Goal: Task Accomplishment & Management: Manage account settings

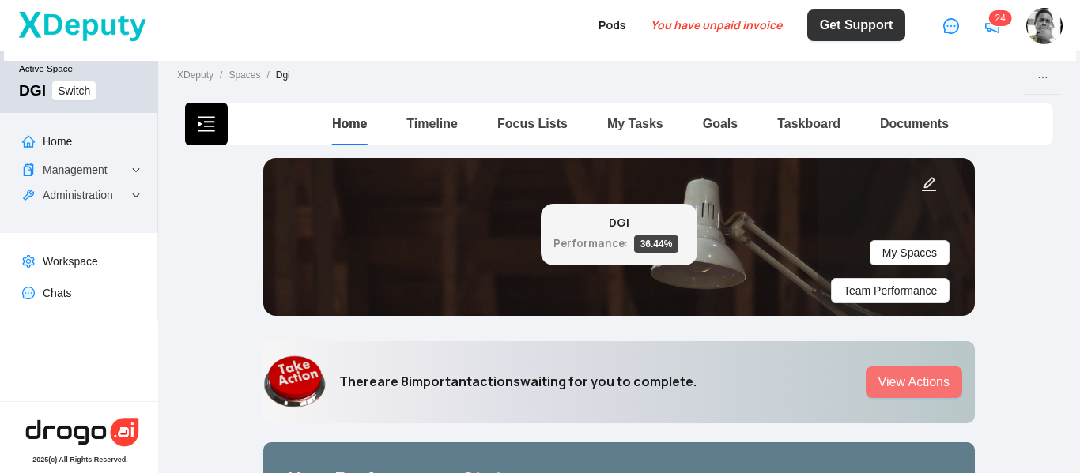
scroll to position [3, 0]
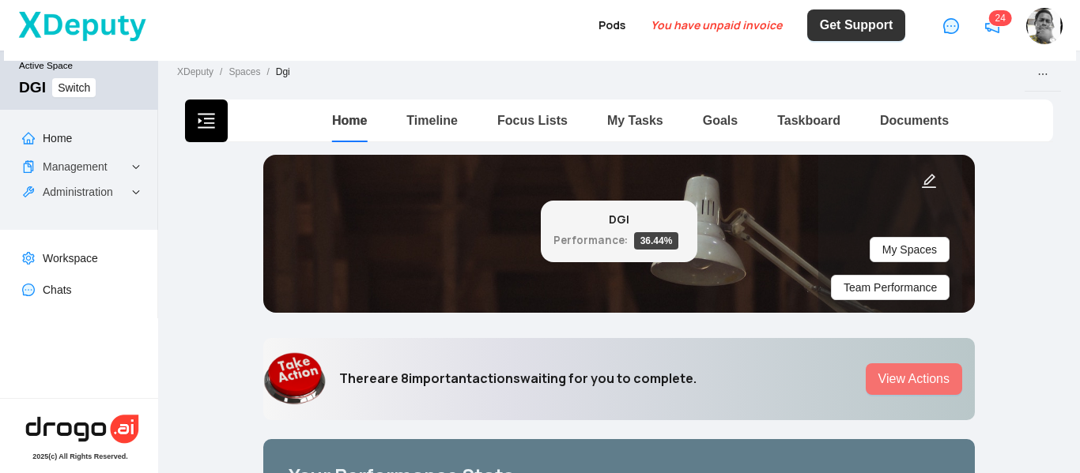
click at [199, 125] on icon "menu-unfold" at bounding box center [206, 120] width 19 height 19
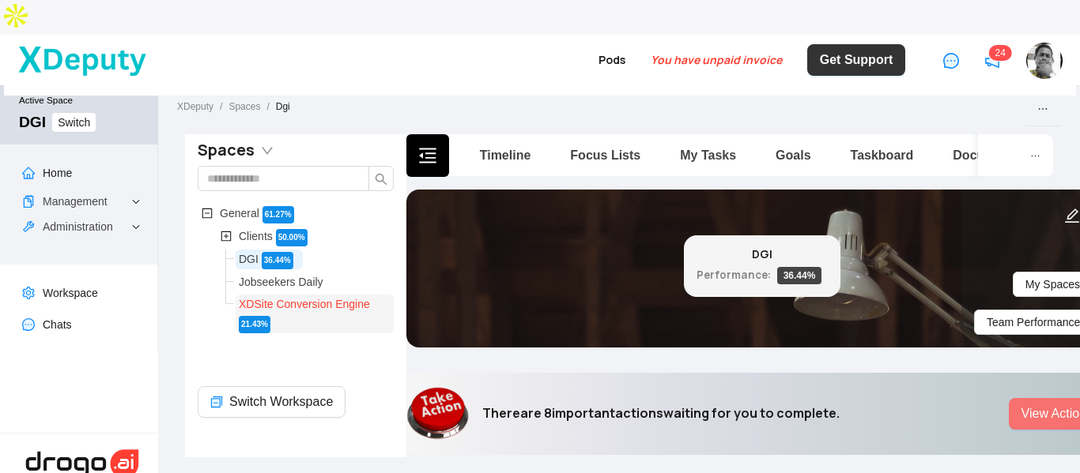
click at [287, 298] on span "XDSite Conversion Engine" at bounding box center [304, 304] width 131 height 13
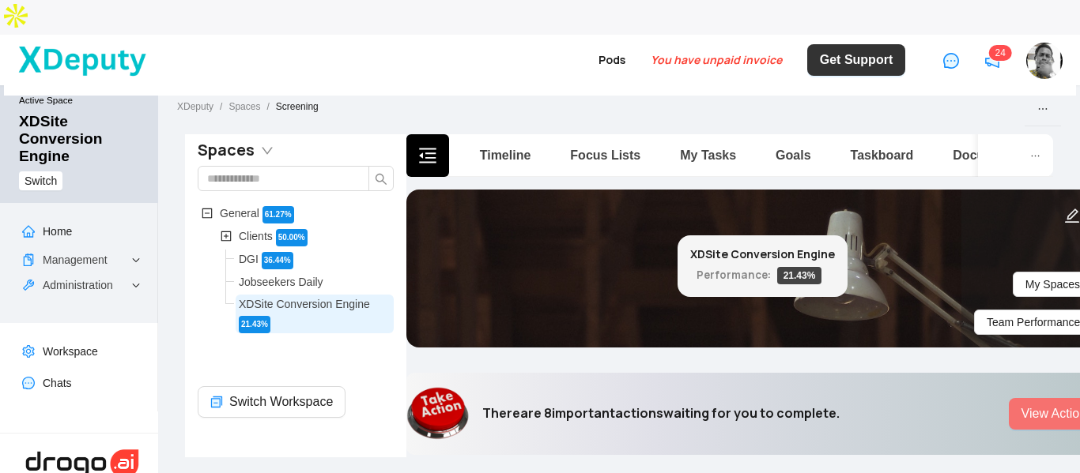
click at [417, 134] on button "button" at bounding box center [427, 155] width 43 height 43
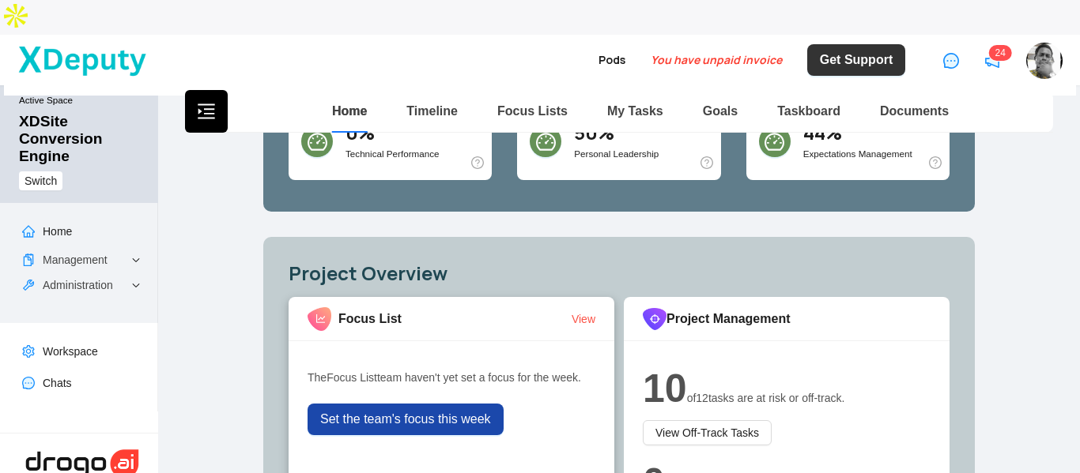
scroll to position [553, 0]
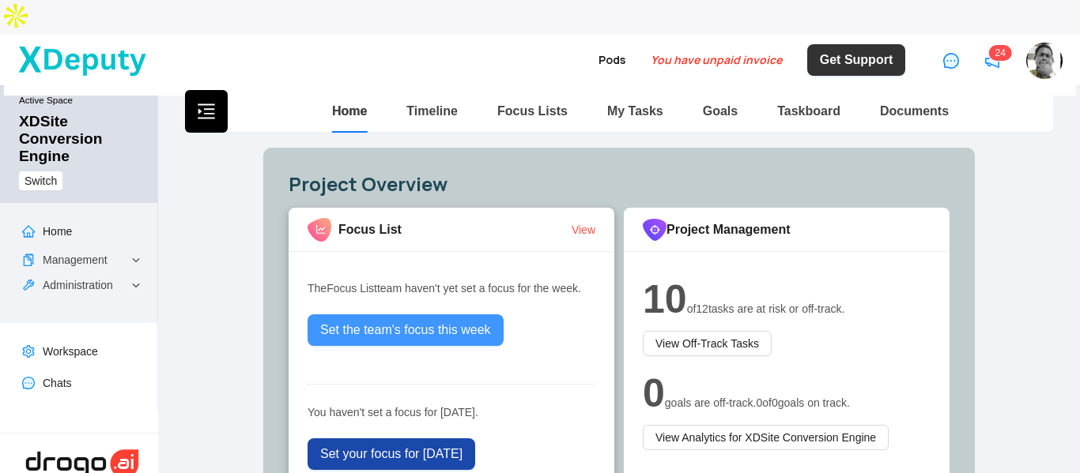
click at [409, 321] on span "Set the team's focus this week" at bounding box center [405, 330] width 171 height 19
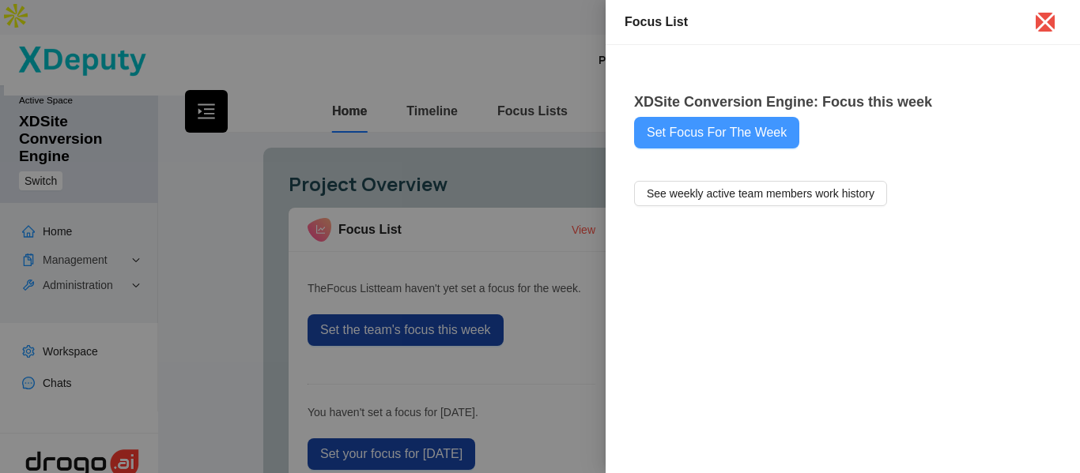
click at [686, 138] on span "Set Focus For The Week" at bounding box center [717, 132] width 140 height 19
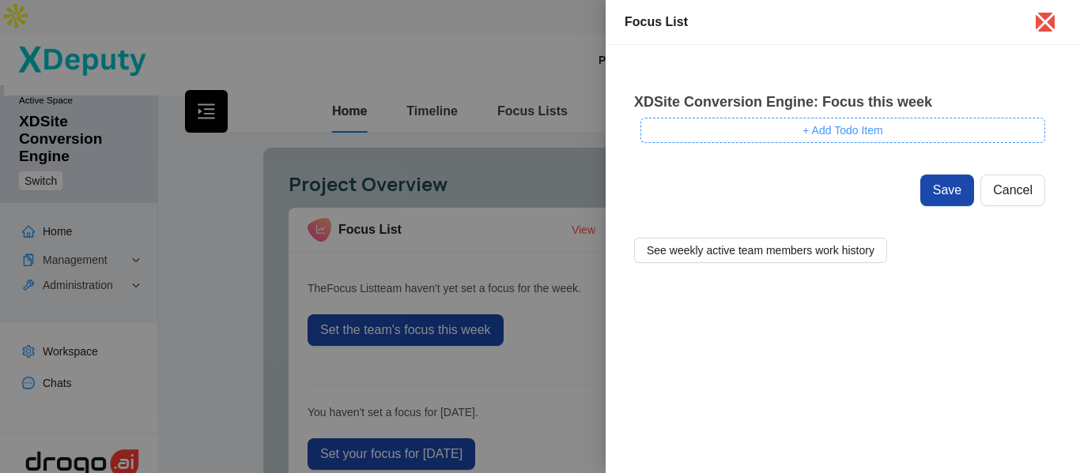
click at [795, 132] on button "+ Add Todo Item" at bounding box center [842, 130] width 405 height 25
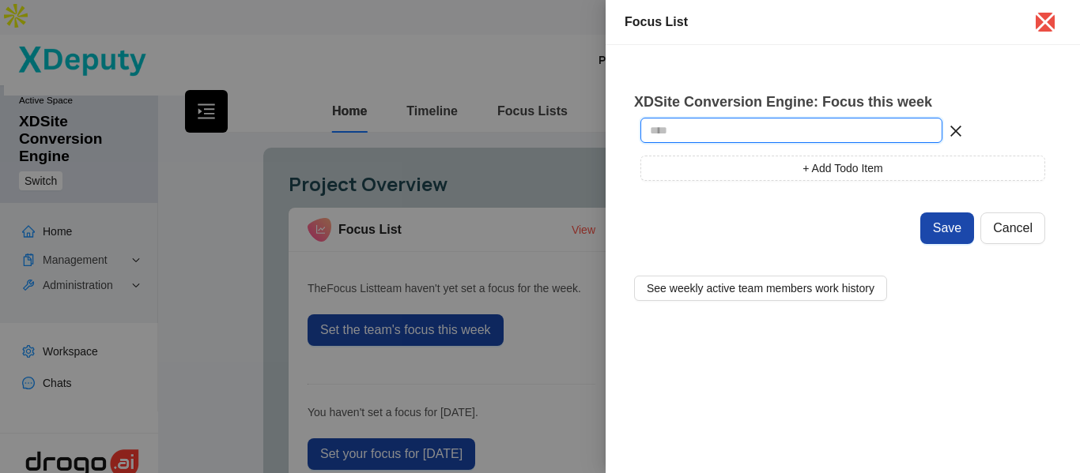
click at [726, 138] on input "text" at bounding box center [791, 130] width 302 height 25
type input "*"
click at [772, 134] on input "**********" at bounding box center [791, 130] width 302 height 25
click at [783, 134] on input "**********" at bounding box center [791, 130] width 302 height 25
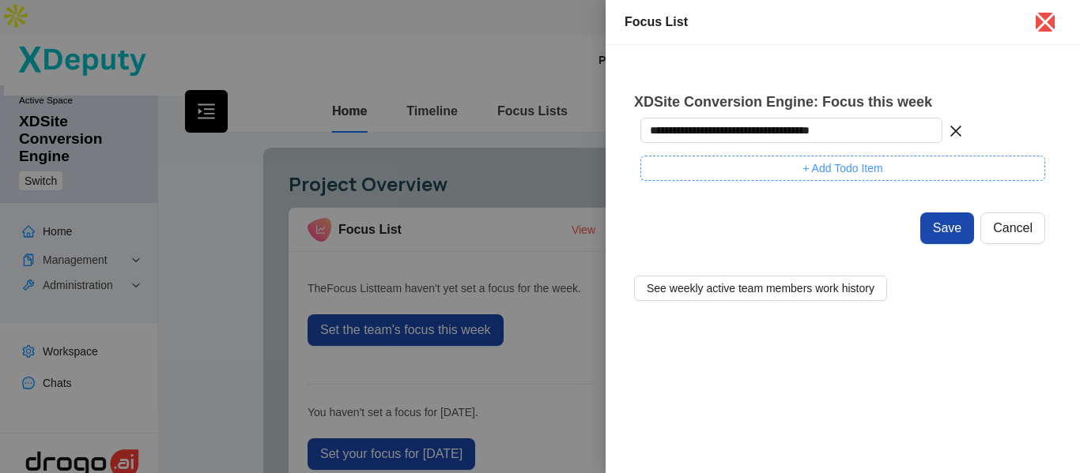
click at [754, 165] on button "+ Add Todo Item" at bounding box center [842, 168] width 405 height 25
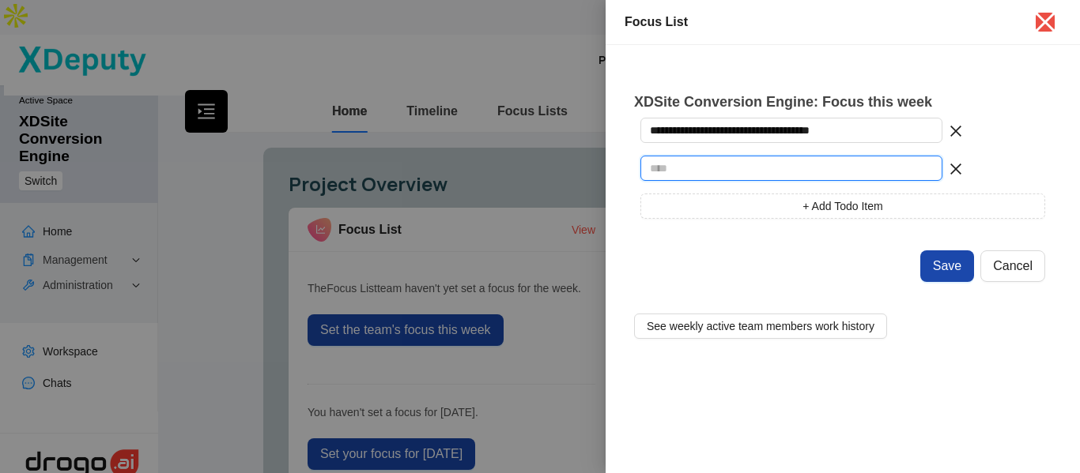
click at [740, 174] on input "text" at bounding box center [791, 168] width 302 height 25
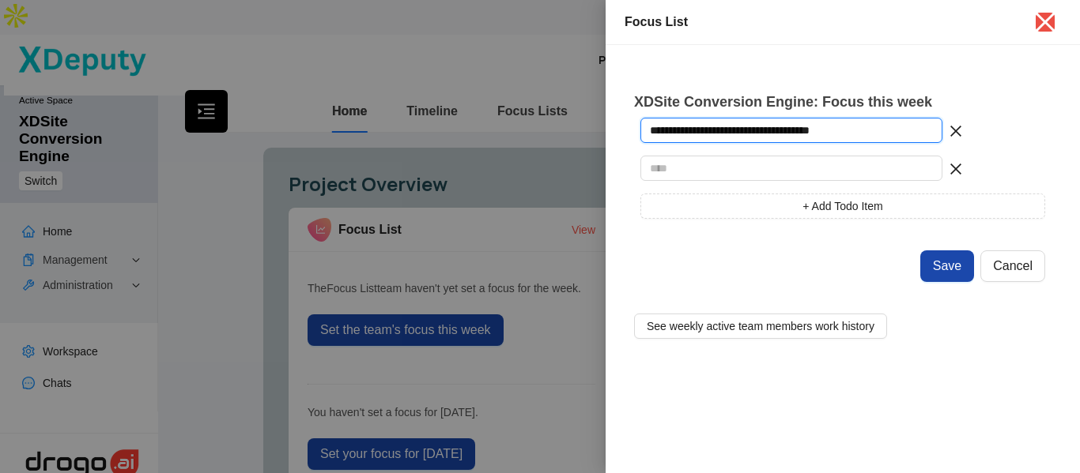
drag, startPoint x: 643, startPoint y: 130, endPoint x: 873, endPoint y: 132, distance: 229.2
click at [873, 132] on input "**********" at bounding box center [791, 130] width 302 height 25
type input "**********"
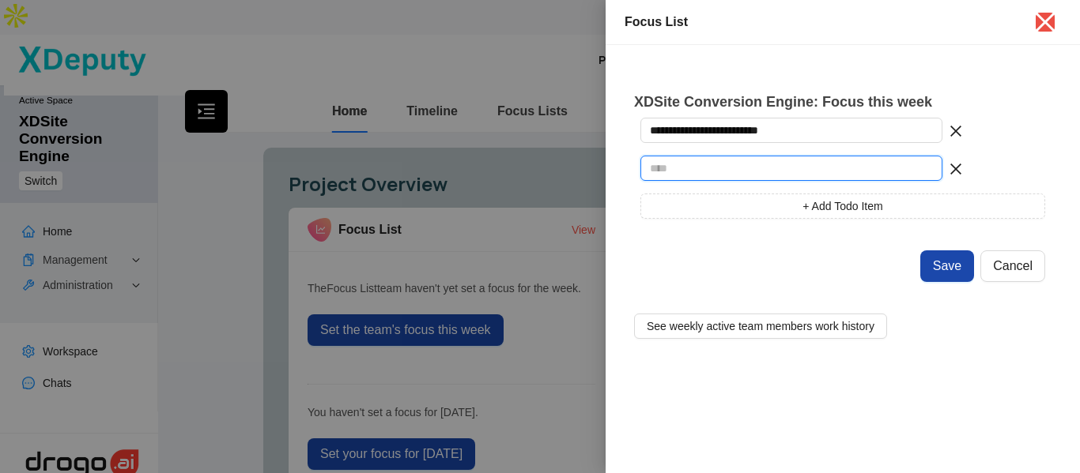
click at [801, 174] on input "text" at bounding box center [791, 168] width 302 height 25
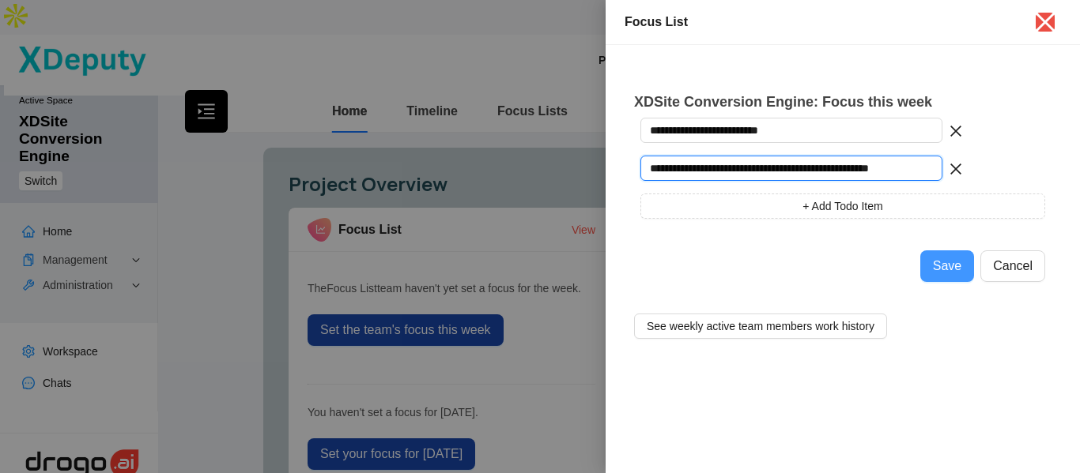
type input "**********"
click at [953, 270] on span "Save" at bounding box center [947, 266] width 28 height 19
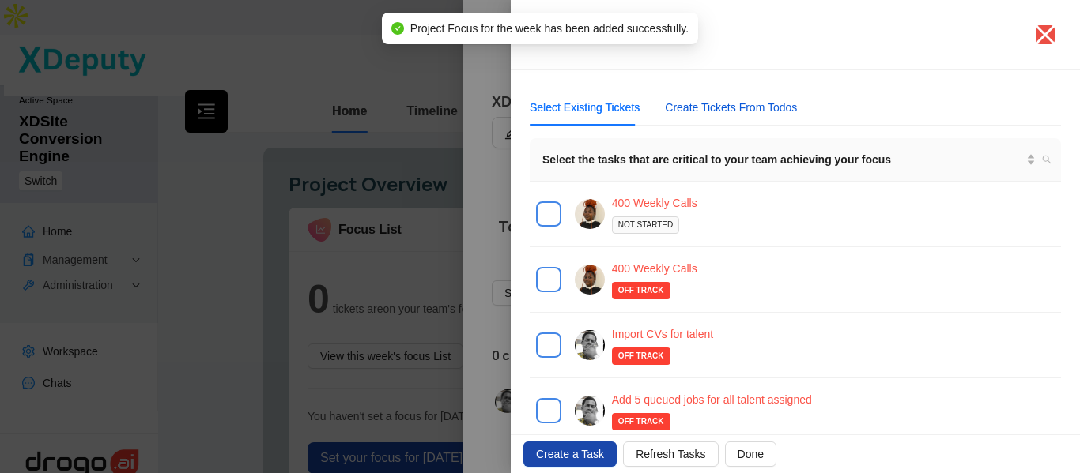
click at [730, 100] on div "Create Tickets From Todos" at bounding box center [731, 107] width 132 height 17
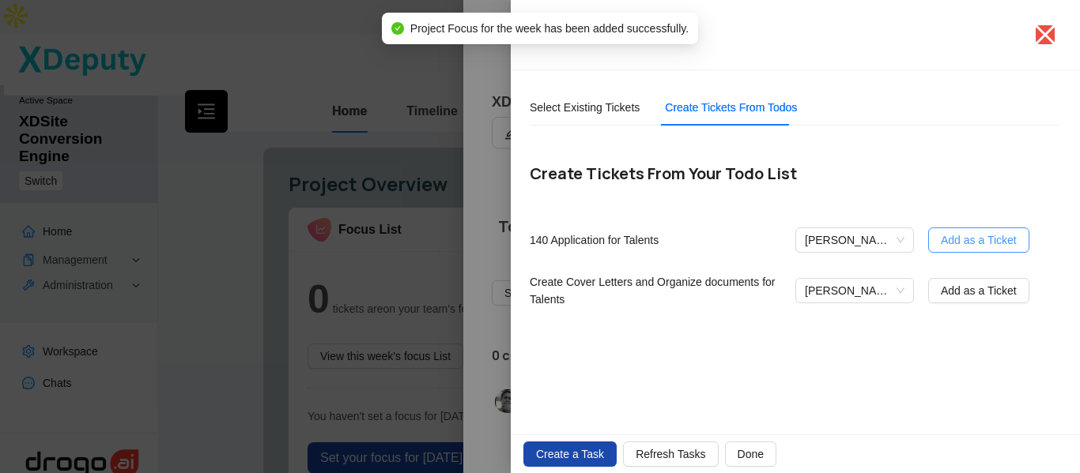
click at [983, 238] on span "Add as a Ticket" at bounding box center [979, 240] width 76 height 17
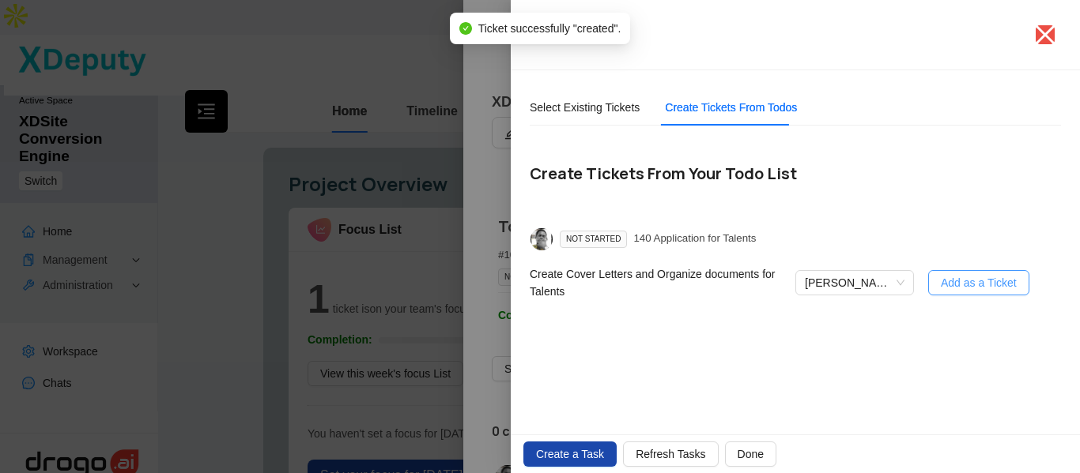
click at [964, 292] on span "Add as a Ticket" at bounding box center [979, 282] width 76 height 17
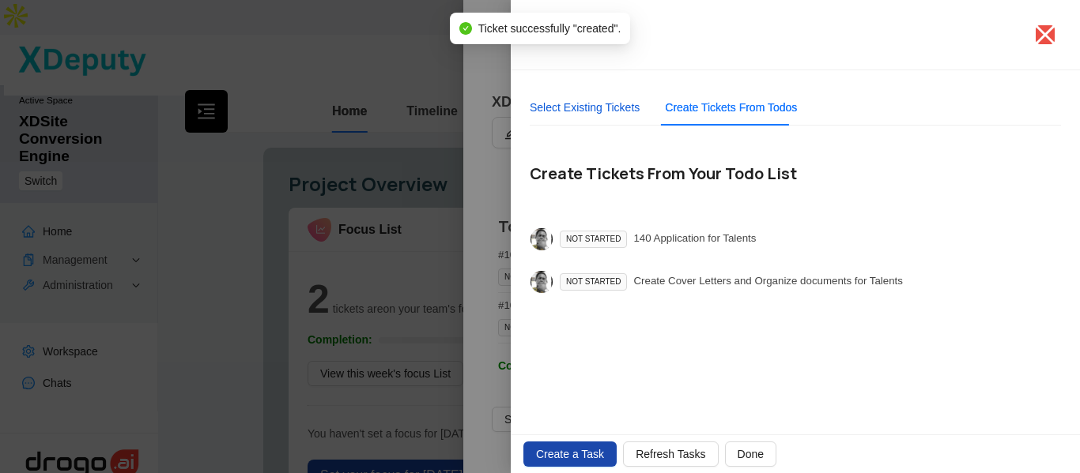
click at [579, 113] on div "Select Existing Tickets" at bounding box center [585, 107] width 110 height 17
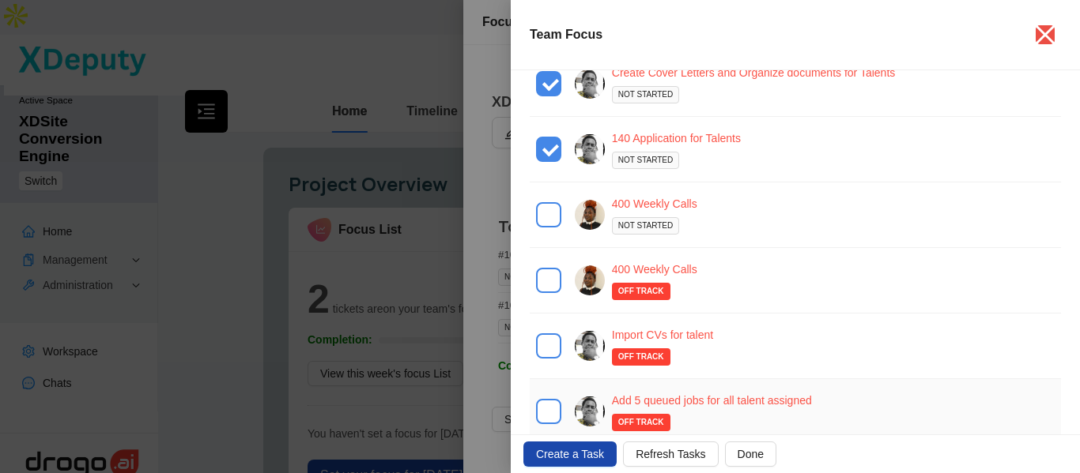
scroll to position [158, 0]
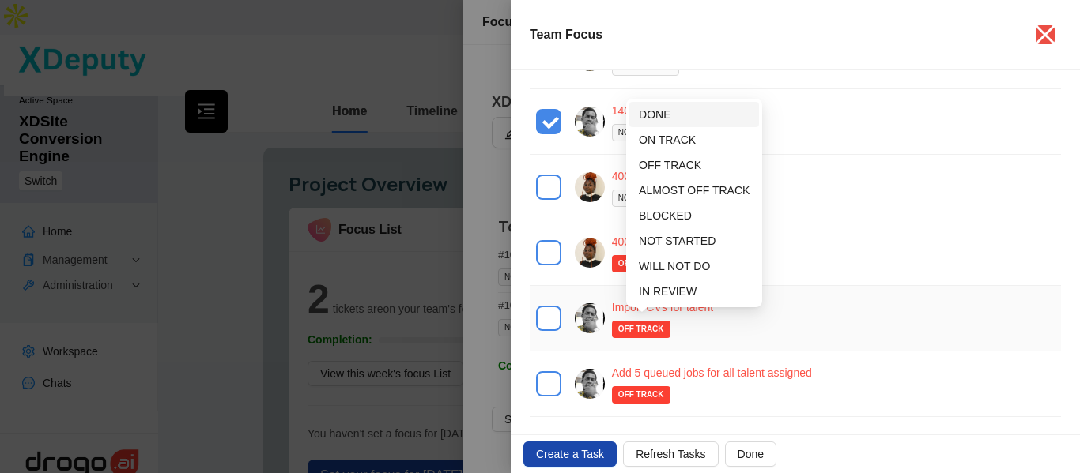
click at [654, 114] on span "DONE" at bounding box center [655, 114] width 32 height 13
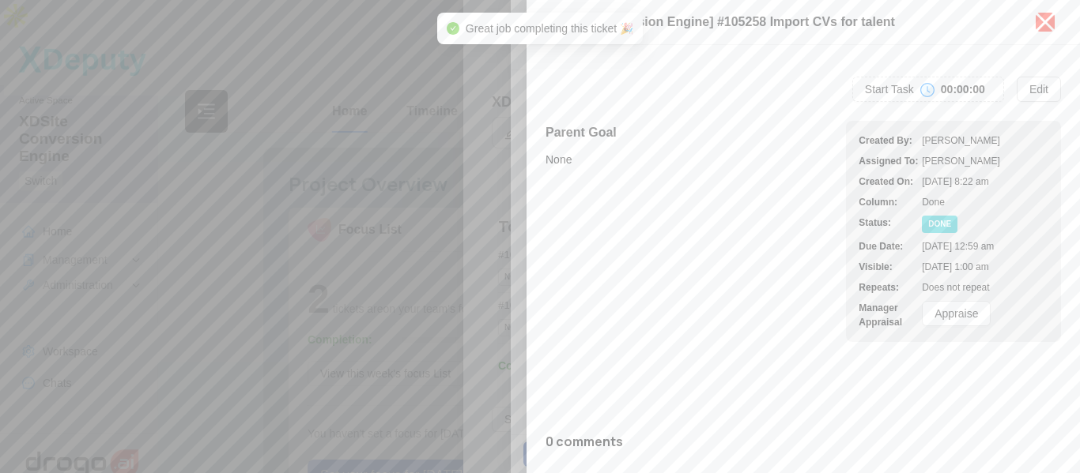
click at [1039, 21] on icon "close" at bounding box center [1044, 21] width 25 height 25
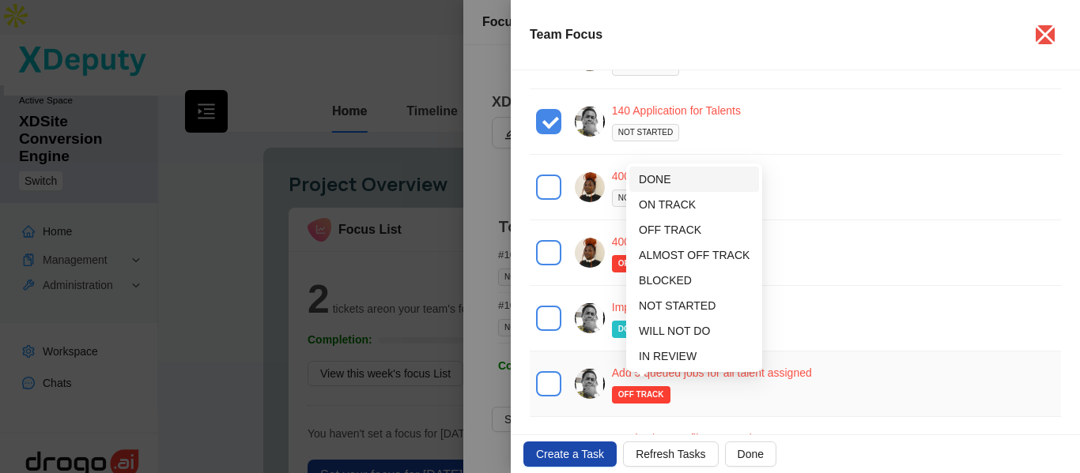
click at [670, 181] on span "DONE" at bounding box center [694, 179] width 111 height 17
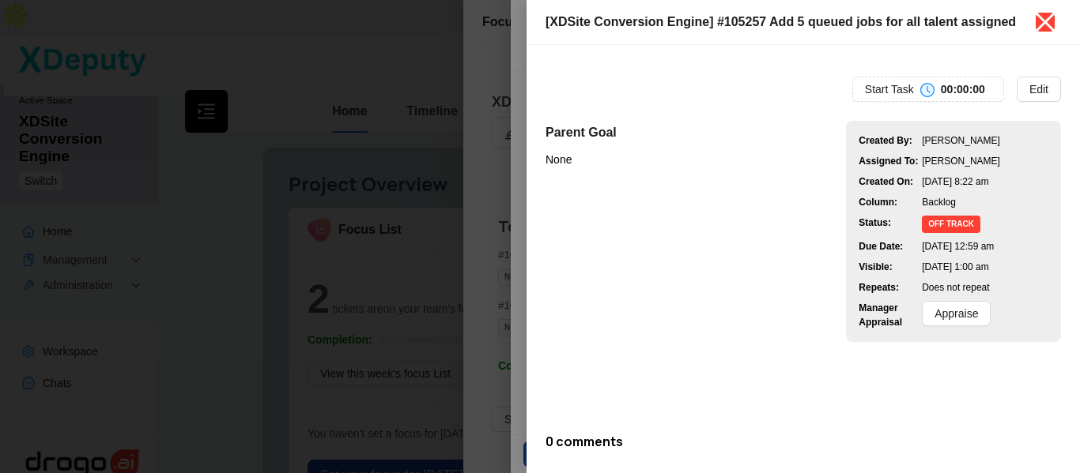
click at [1045, 27] on icon "close" at bounding box center [1044, 21] width 25 height 25
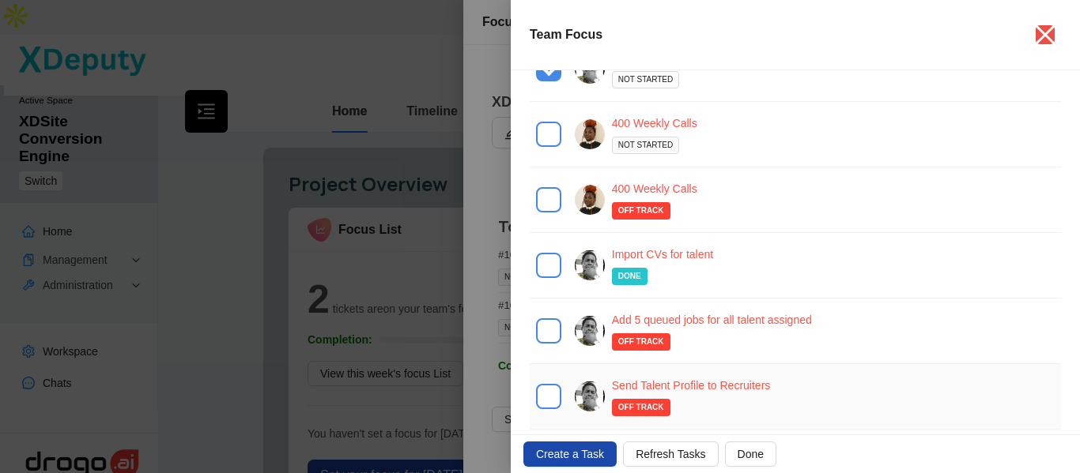
scroll to position [237, 0]
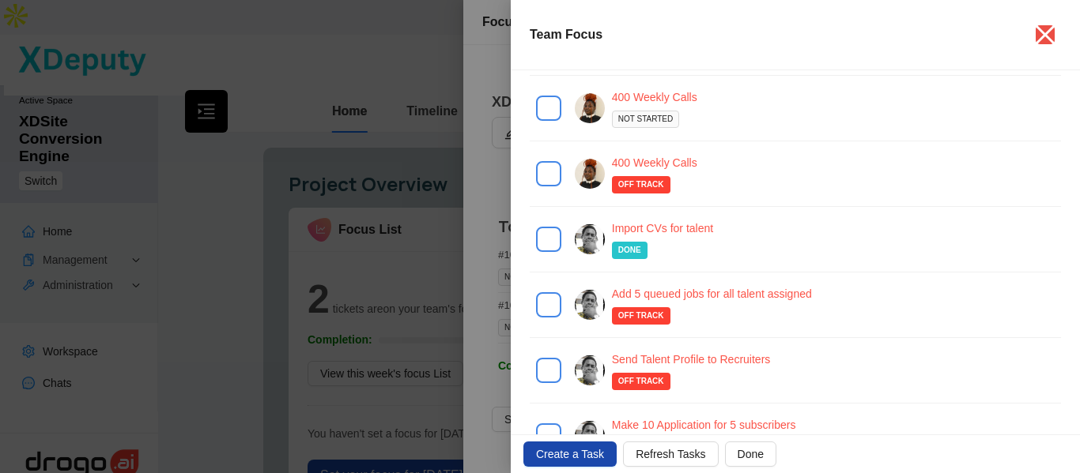
drag, startPoint x: 737, startPoint y: 458, endPoint x: 734, endPoint y: 319, distance: 138.4
click at [737, 458] on span "Done" at bounding box center [750, 454] width 26 height 17
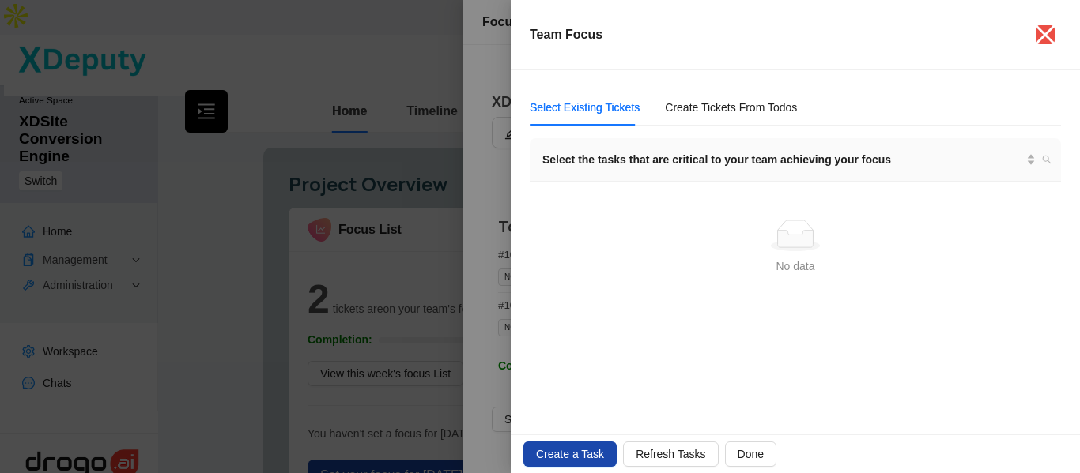
scroll to position [0, 0]
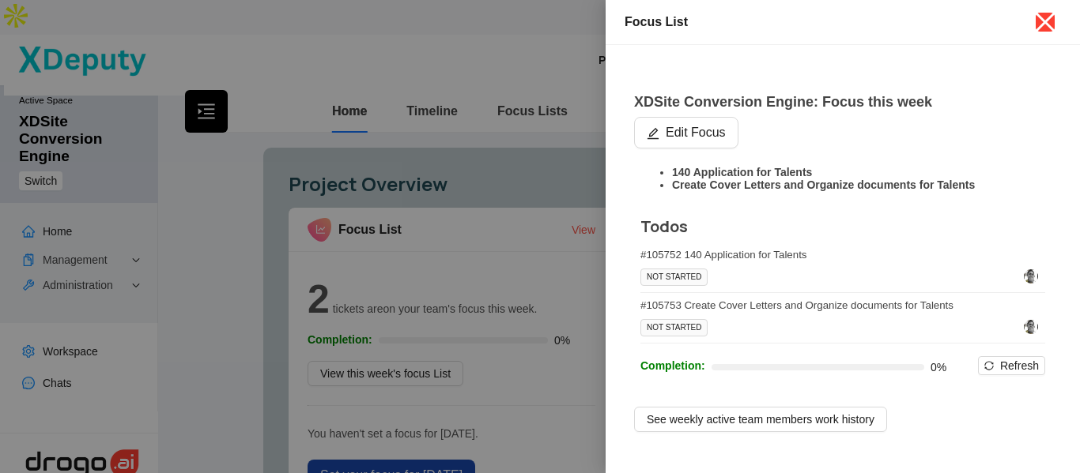
click at [1043, 22] on icon "close" at bounding box center [1044, 21] width 25 height 25
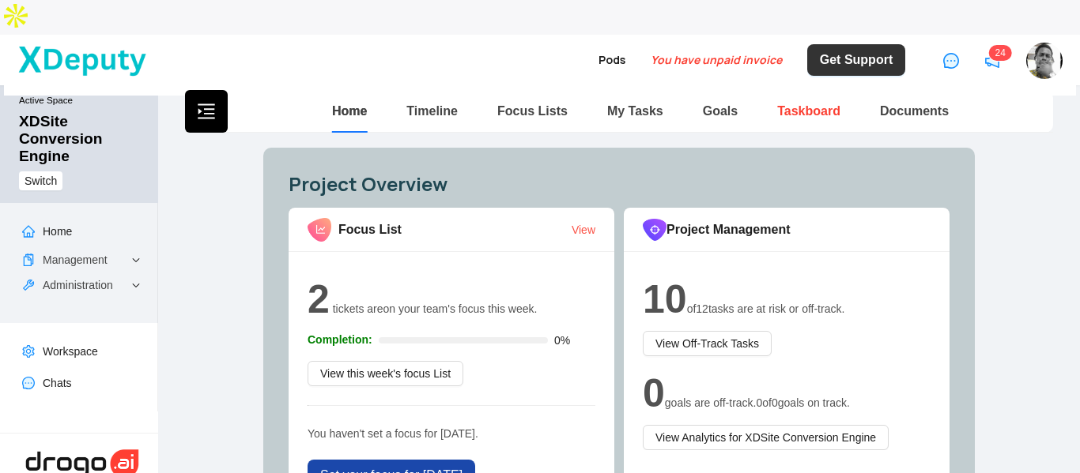
click at [790, 104] on link "Taskboard" at bounding box center [808, 110] width 63 height 13
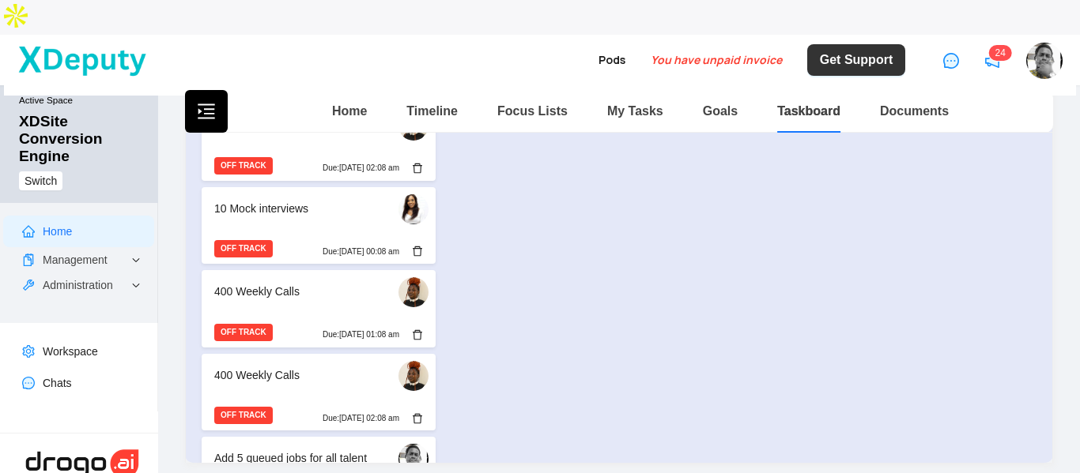
scroll to position [158, 0]
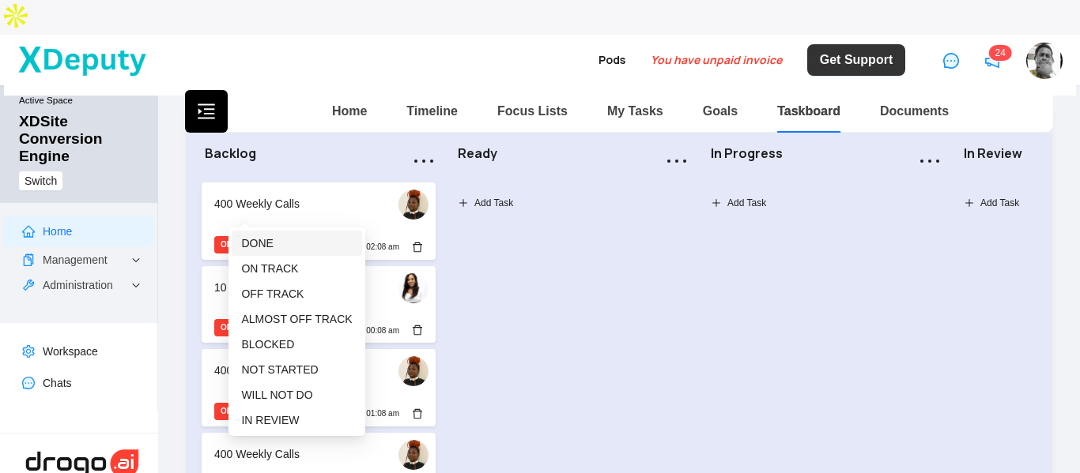
click at [265, 240] on span "DONE" at bounding box center [257, 243] width 32 height 13
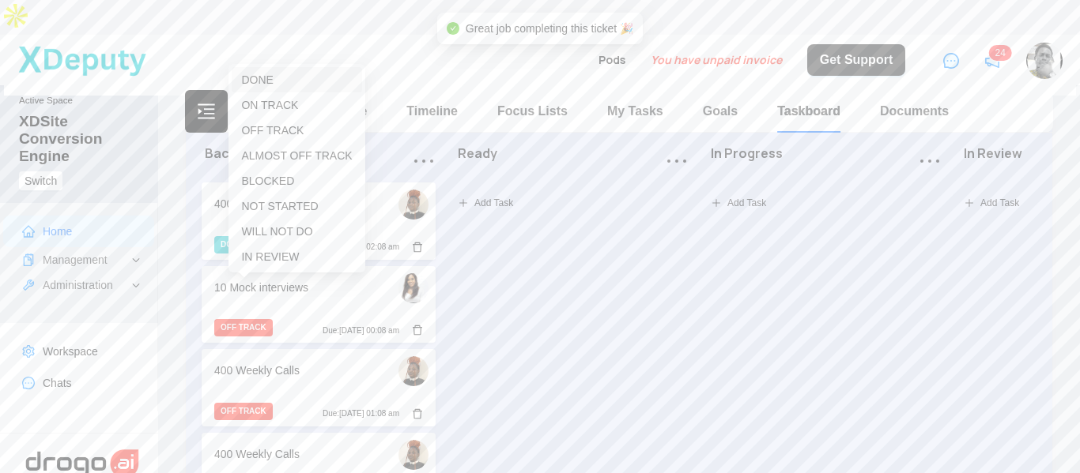
click at [264, 71] on span "DONE" at bounding box center [296, 79] width 111 height 17
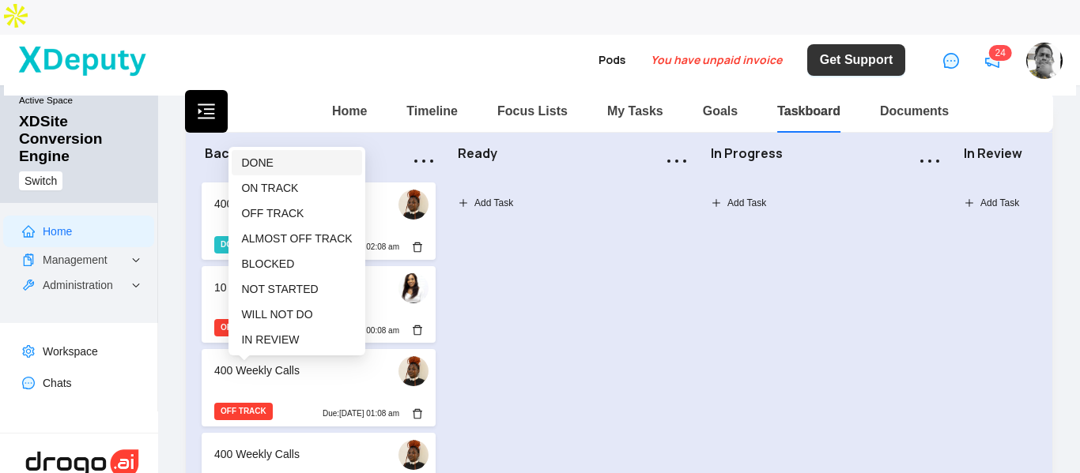
click at [253, 164] on span "DONE" at bounding box center [257, 163] width 32 height 13
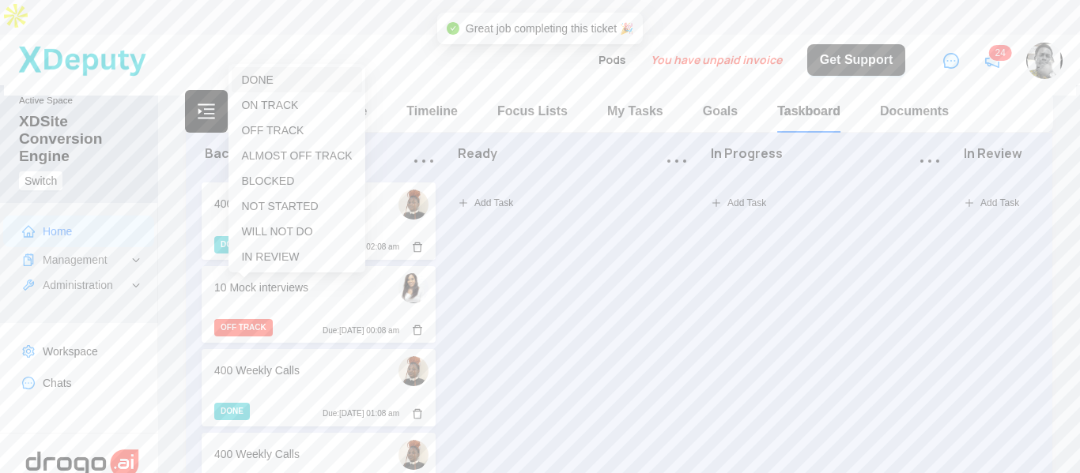
click at [263, 84] on span "DONE" at bounding box center [257, 80] width 32 height 13
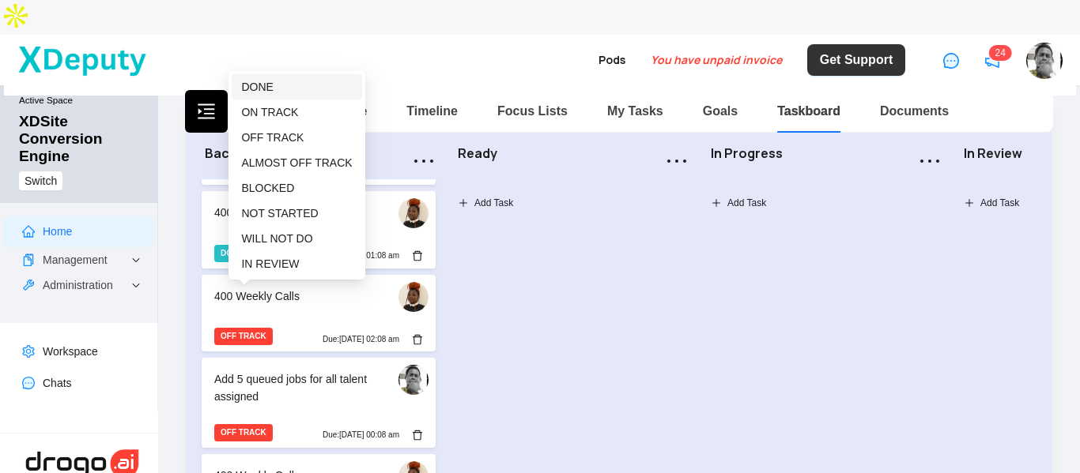
drag, startPoint x: 282, startPoint y: 89, endPoint x: 273, endPoint y: 111, distance: 23.0
click at [281, 89] on span "DONE" at bounding box center [296, 86] width 111 height 17
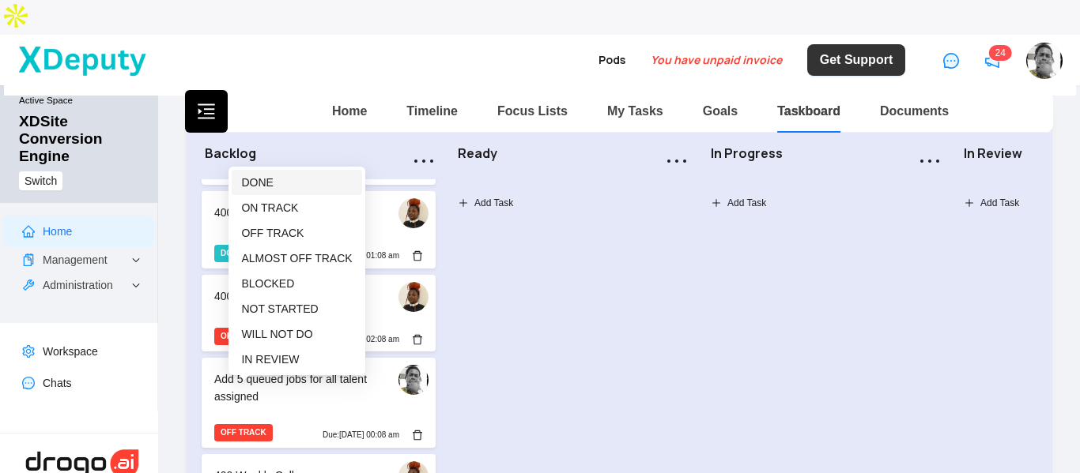
click at [260, 183] on span "DONE" at bounding box center [257, 182] width 32 height 13
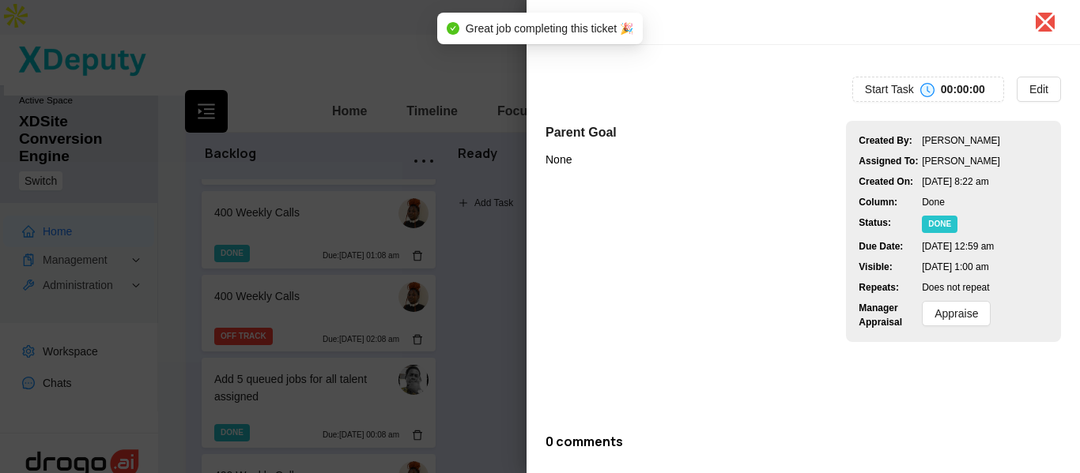
click at [1043, 24] on icon "close" at bounding box center [1045, 23] width 20 height 20
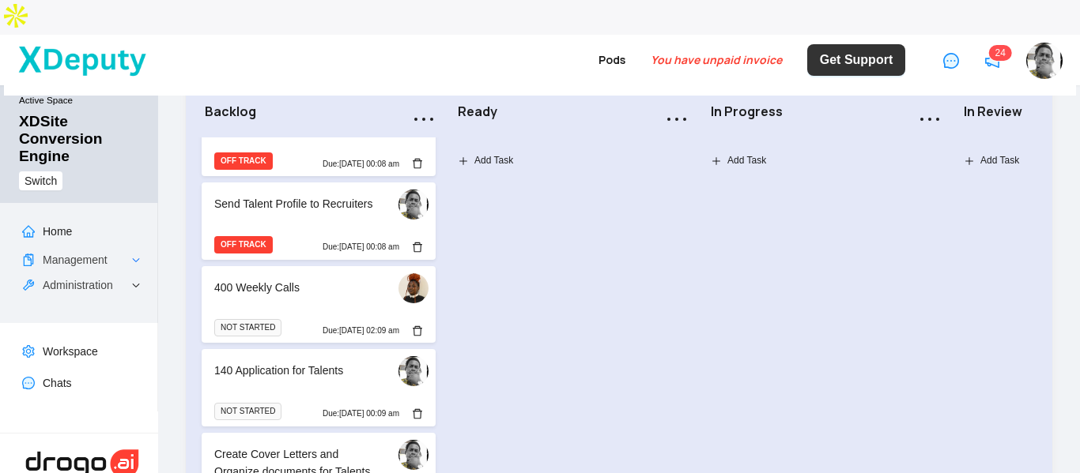
scroll to position [292, 0]
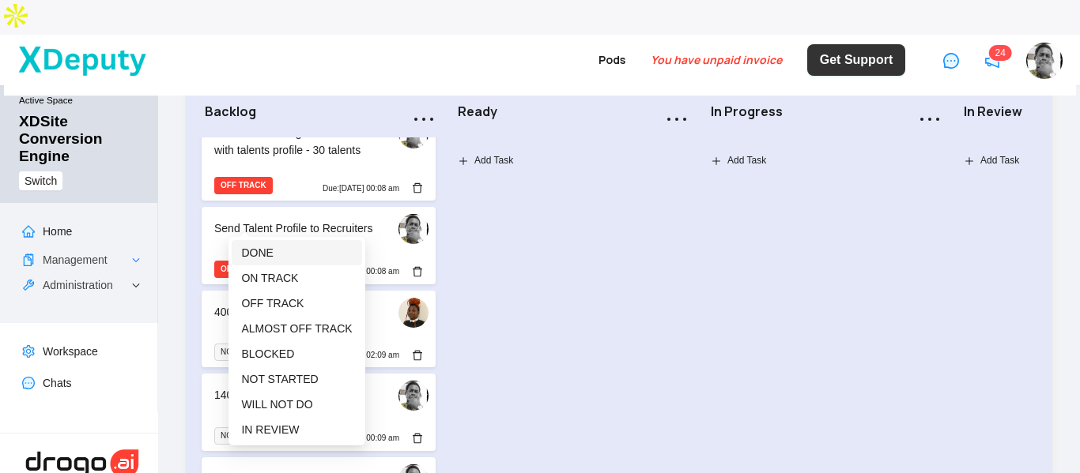
click at [256, 257] on span "DONE" at bounding box center [257, 253] width 32 height 13
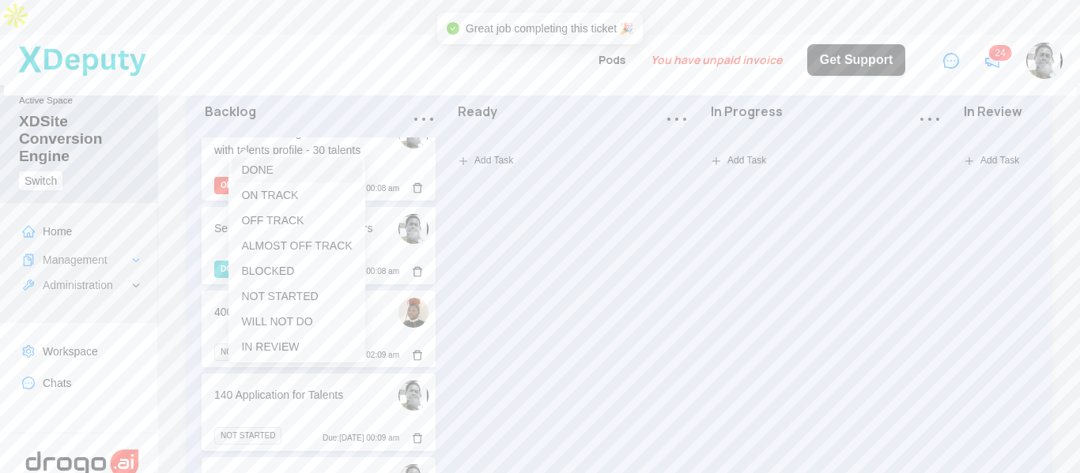
click at [257, 175] on span "DONE" at bounding box center [257, 170] width 32 height 13
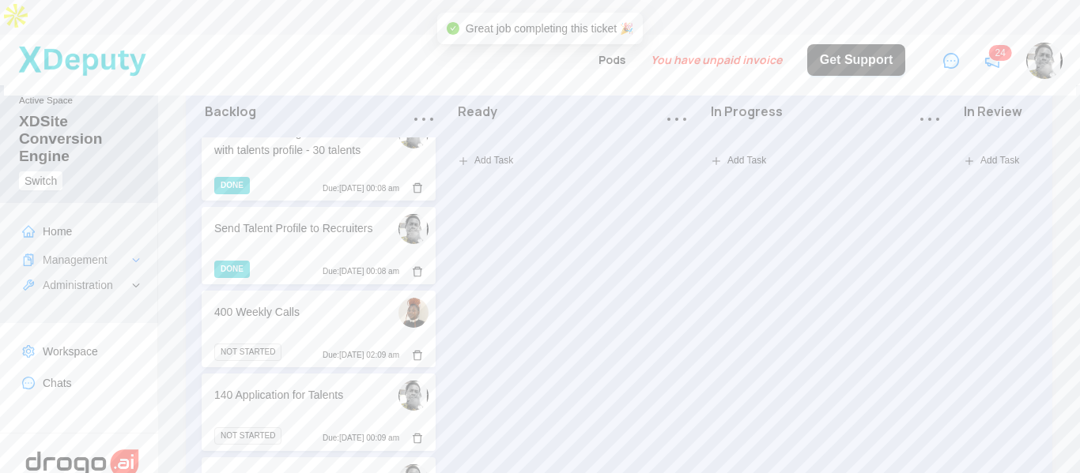
click at [329, 342] on div "NOT STARTED Due: [DATE] 02:09 am" at bounding box center [319, 354] width 234 height 25
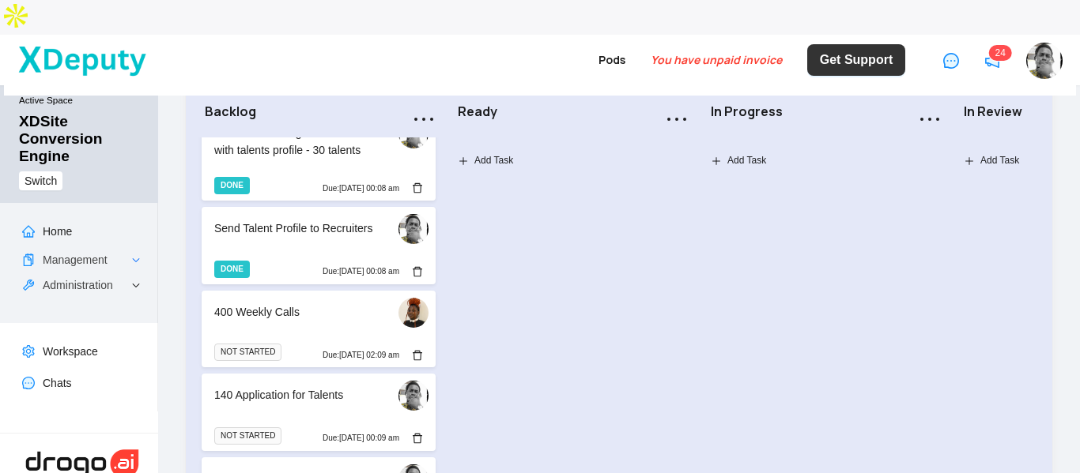
click at [271, 304] on div "400 Weekly Calls" at bounding box center [297, 315] width 167 height 22
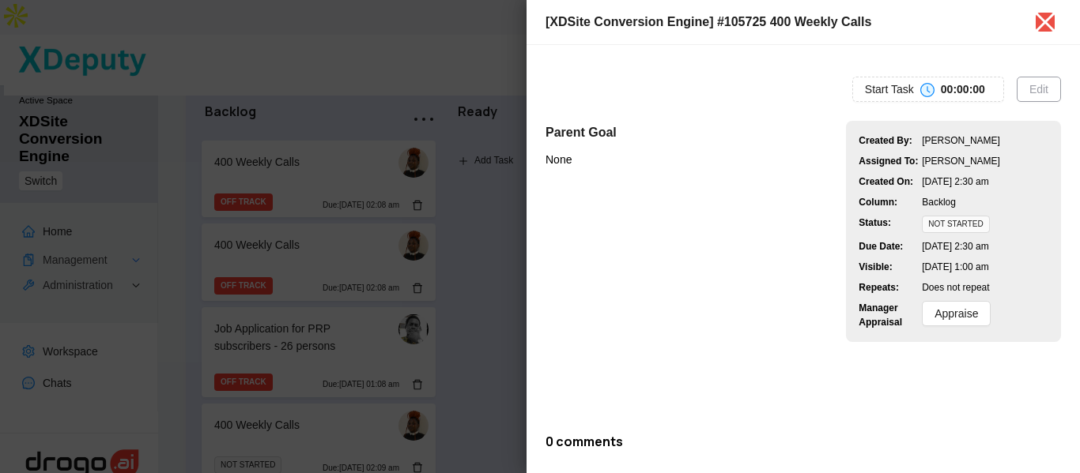
click at [1038, 83] on button "Edit" at bounding box center [1039, 89] width 44 height 25
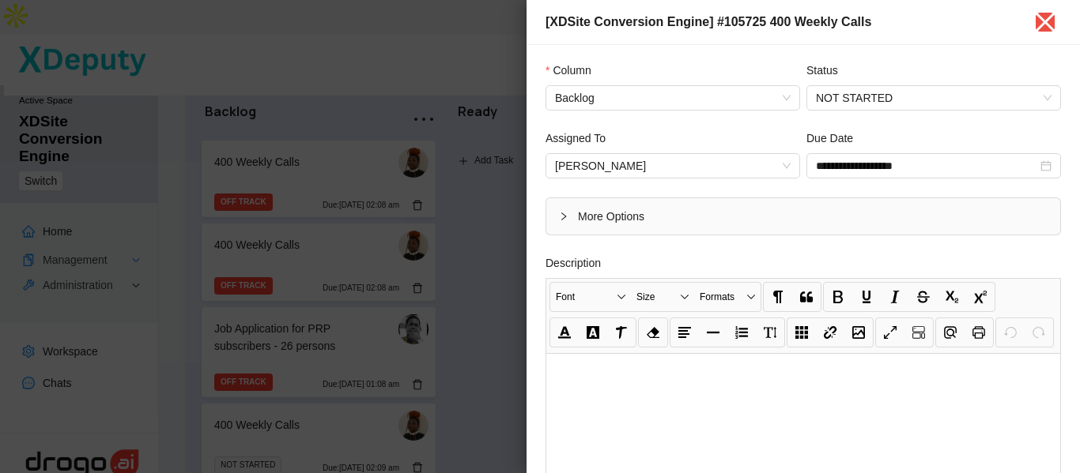
scroll to position [21, 0]
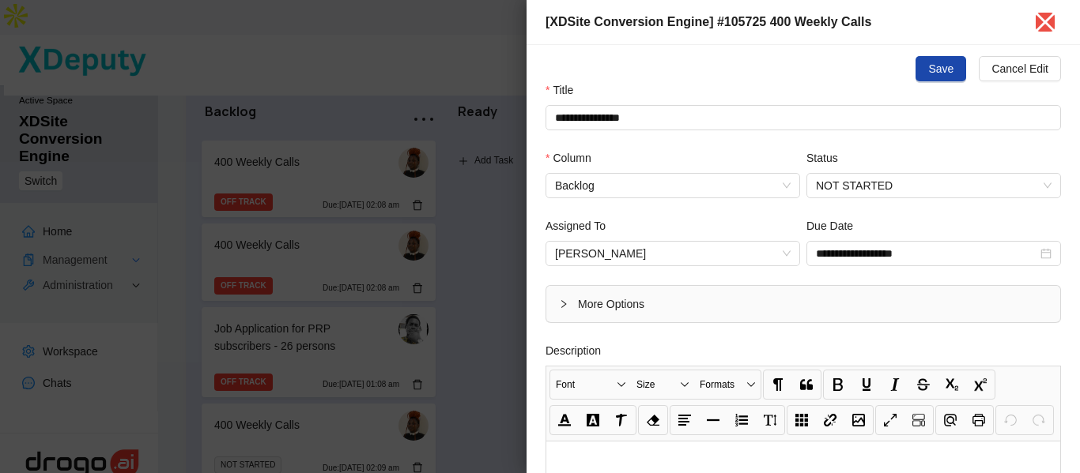
drag, startPoint x: 575, startPoint y: 304, endPoint x: 737, endPoint y: 330, distance: 164.0
click at [575, 305] on div at bounding box center [568, 304] width 19 height 17
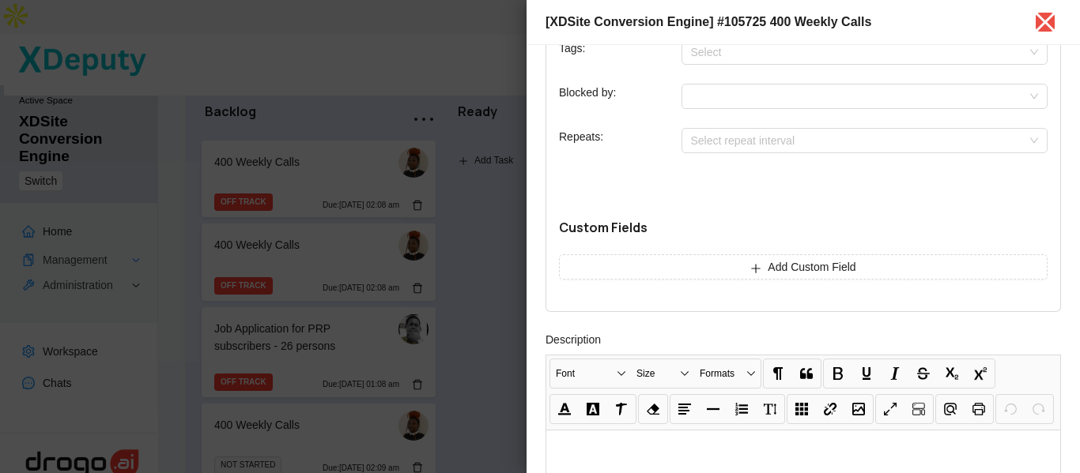
scroll to position [474, 0]
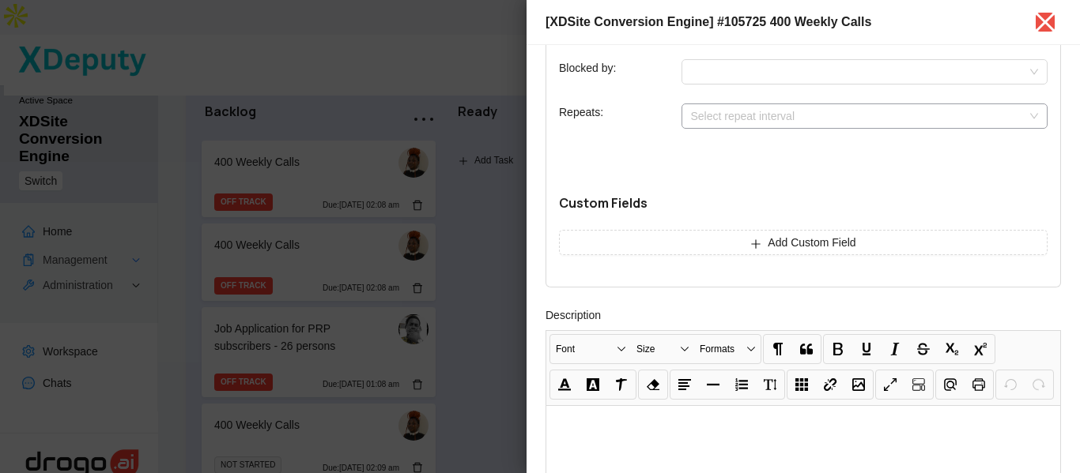
click at [756, 115] on input "search" at bounding box center [865, 116] width 348 height 24
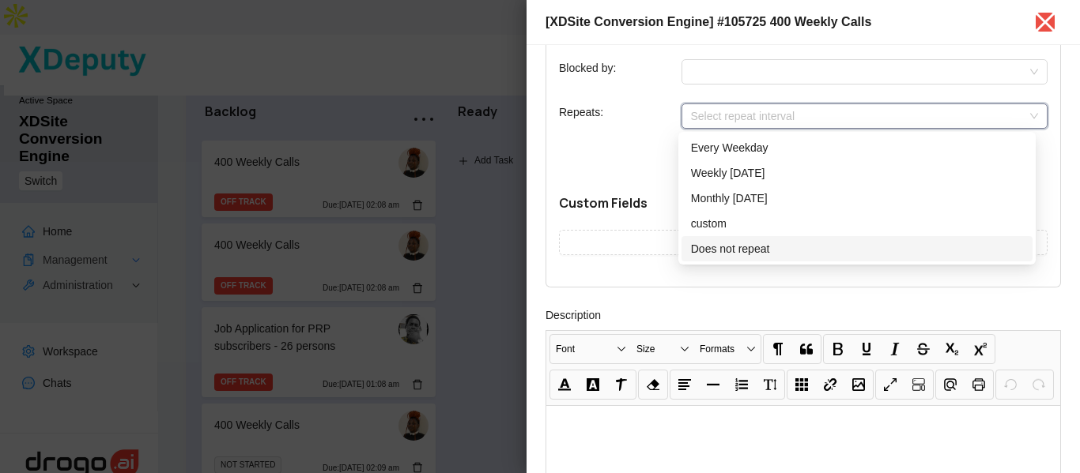
click at [729, 252] on div "Does not repeat" at bounding box center [857, 248] width 332 height 17
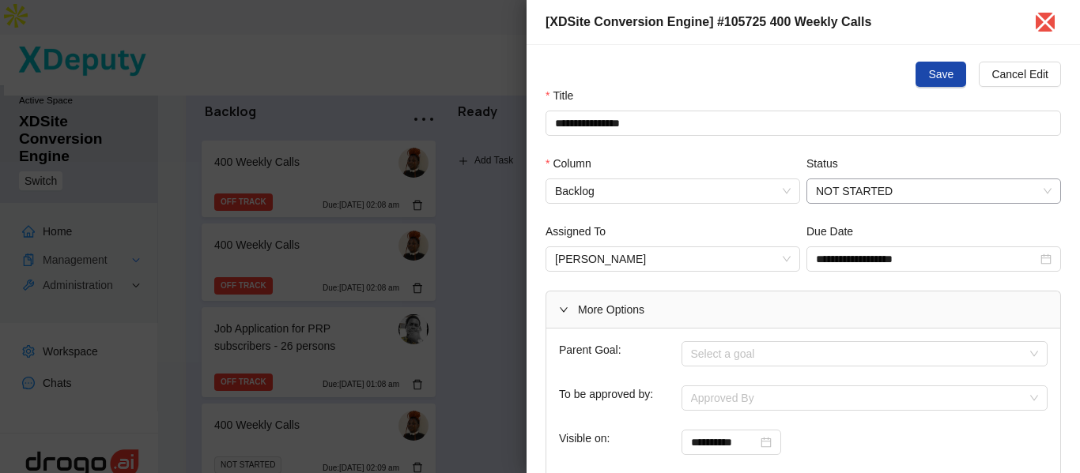
scroll to position [0, 0]
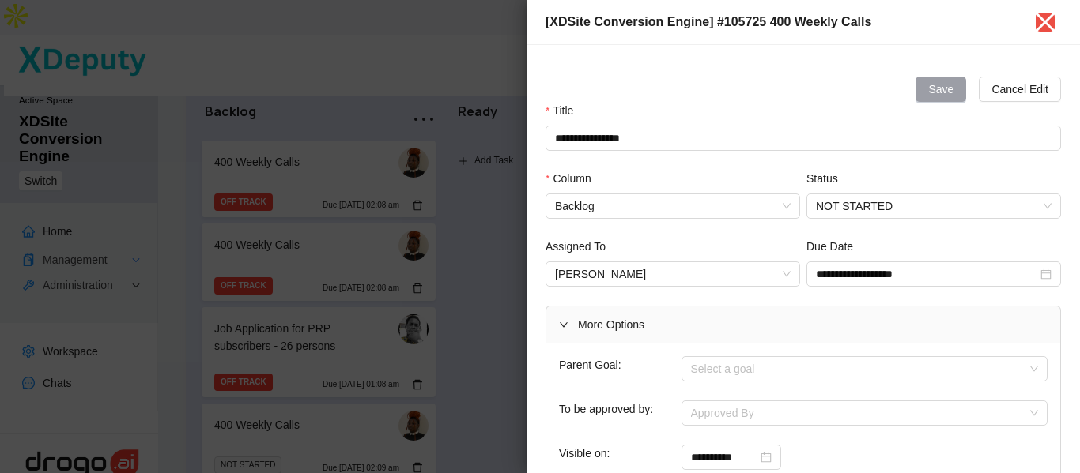
click at [934, 92] on span "Save" at bounding box center [940, 89] width 25 height 17
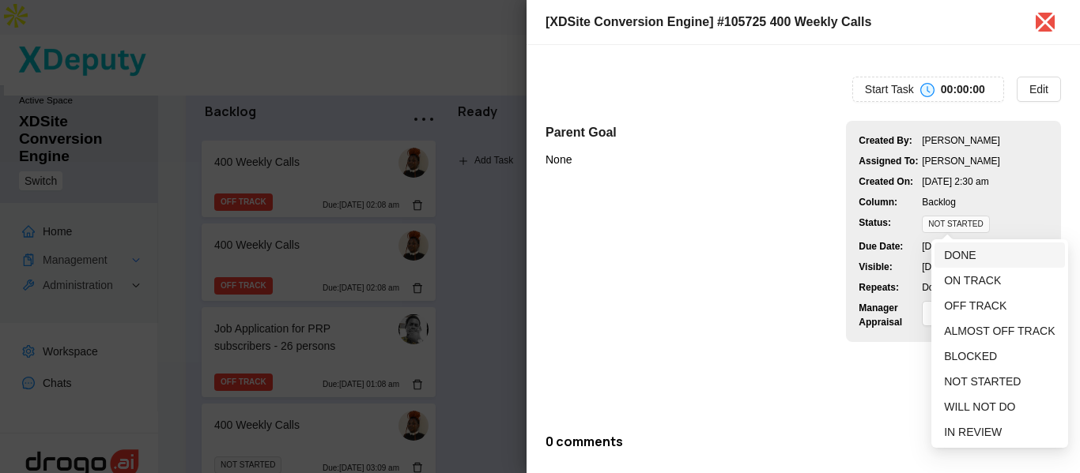
click at [960, 251] on span "DONE" at bounding box center [960, 255] width 32 height 13
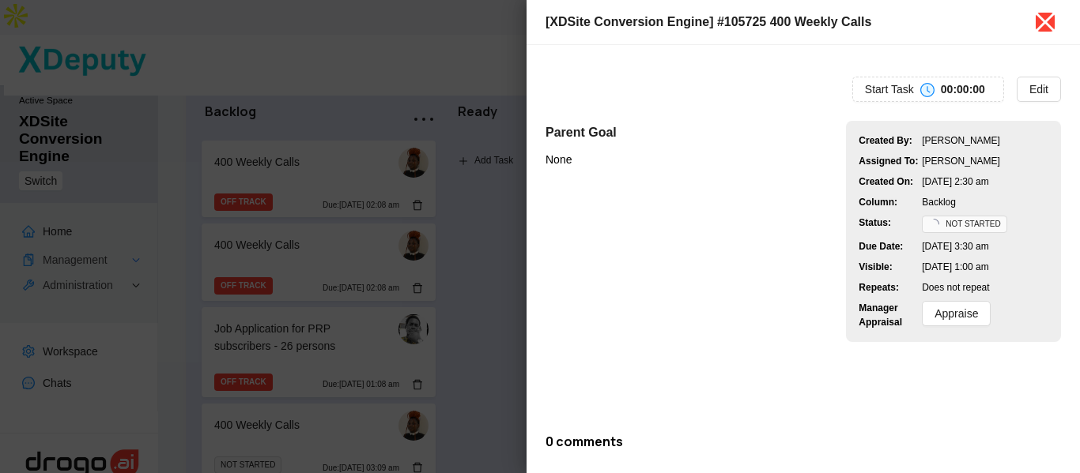
click at [1047, 27] on icon "close" at bounding box center [1044, 21] width 25 height 25
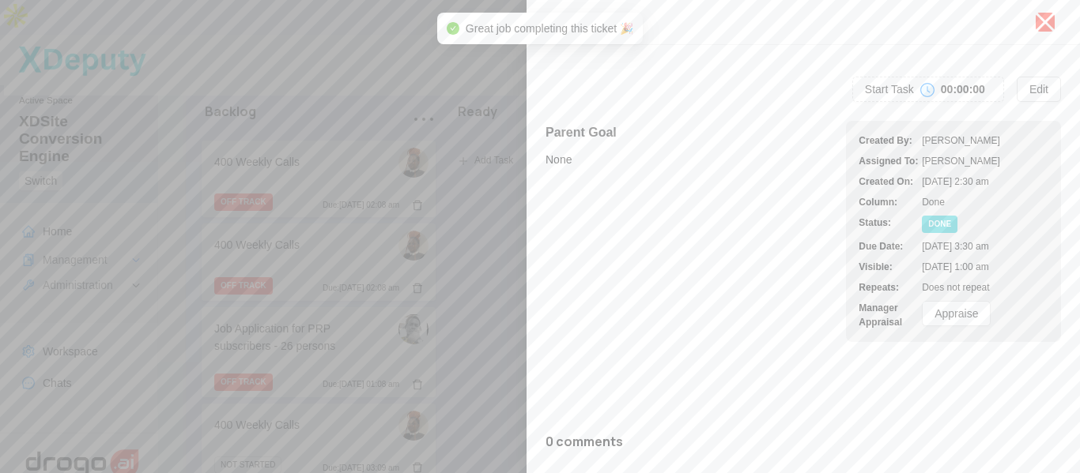
click at [1053, 28] on icon "close" at bounding box center [1044, 21] width 25 height 25
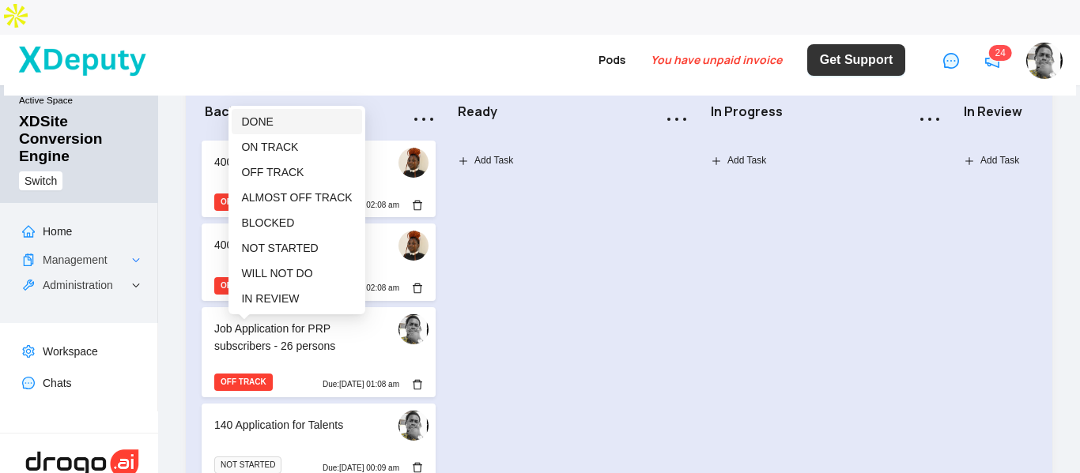
click at [262, 123] on span "DONE" at bounding box center [257, 121] width 32 height 13
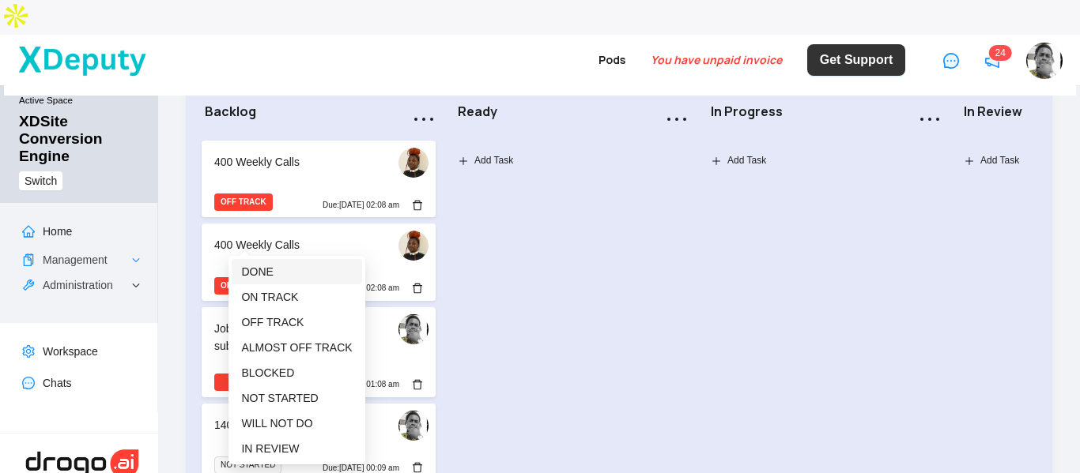
click at [257, 273] on span "DONE" at bounding box center [257, 272] width 32 height 13
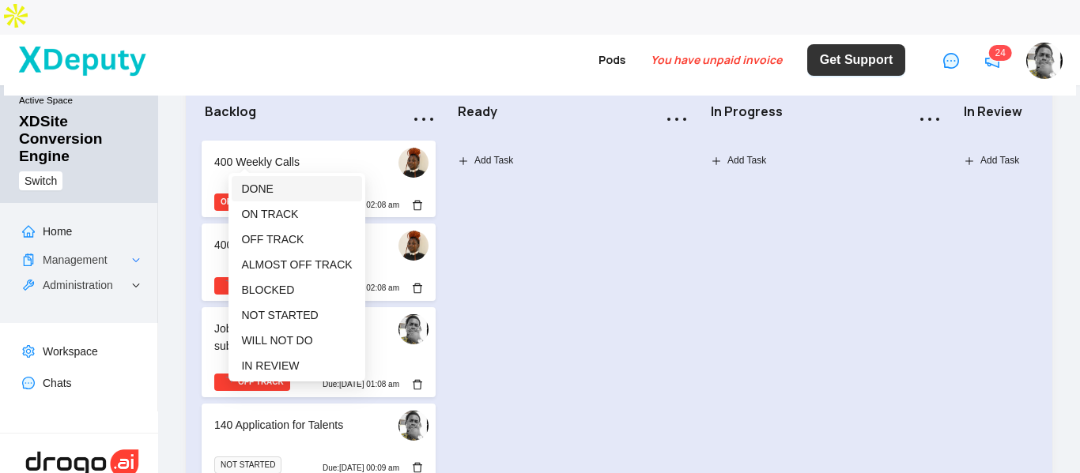
click at [262, 193] on span "DONE" at bounding box center [257, 189] width 32 height 13
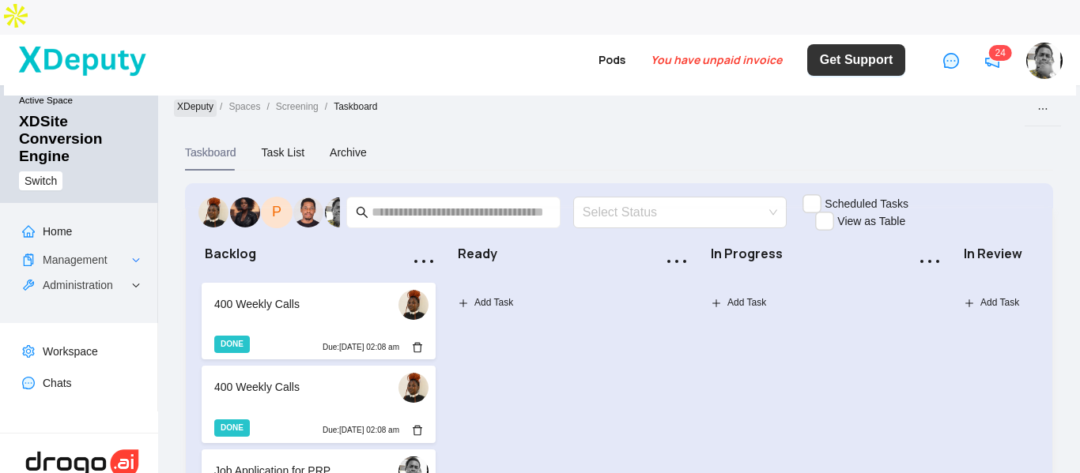
click at [204, 100] on link "XDeputy" at bounding box center [195, 108] width 43 height 17
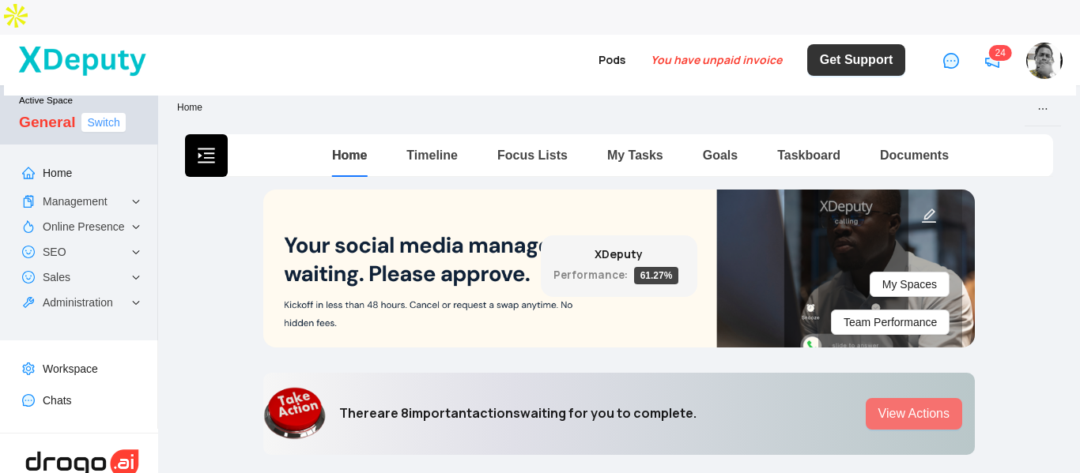
click at [108, 114] on span "Switch" at bounding box center [103, 122] width 32 height 17
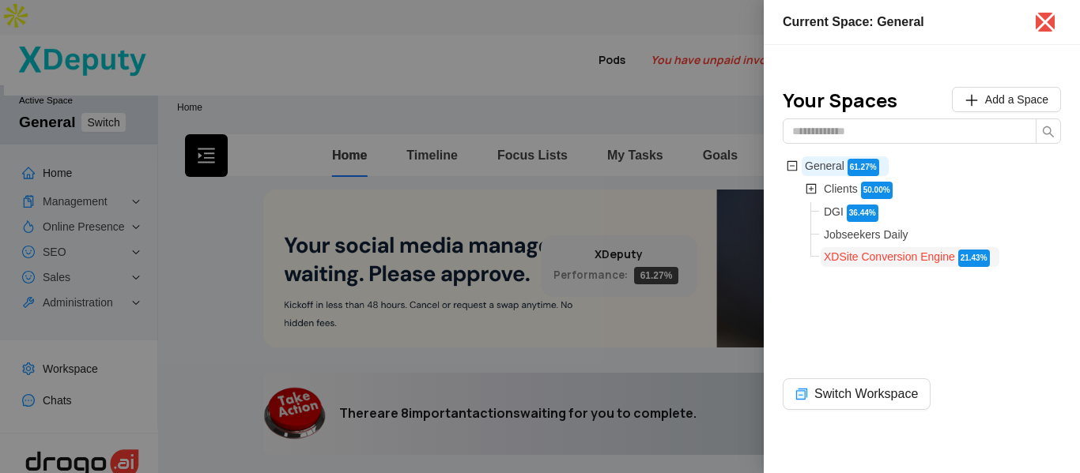
click at [891, 254] on span "XDSite Conversion Engine" at bounding box center [889, 257] width 131 height 13
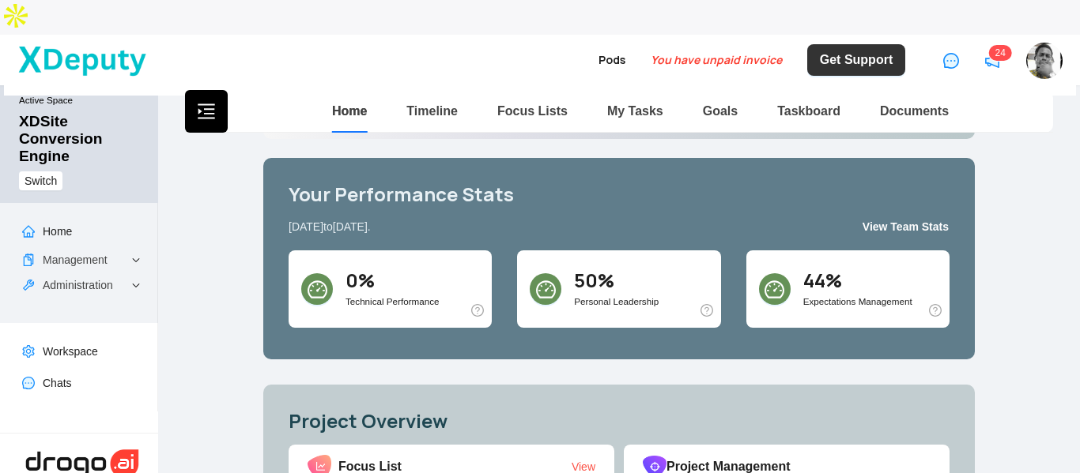
scroll to position [237, 0]
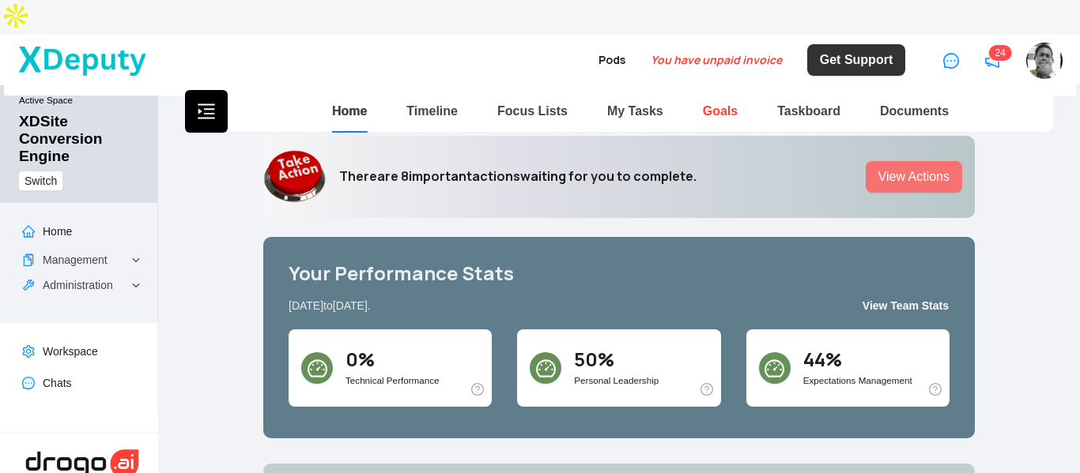
click at [704, 104] on link "Goals" at bounding box center [720, 110] width 35 height 13
